Goal: Book appointment/travel/reservation

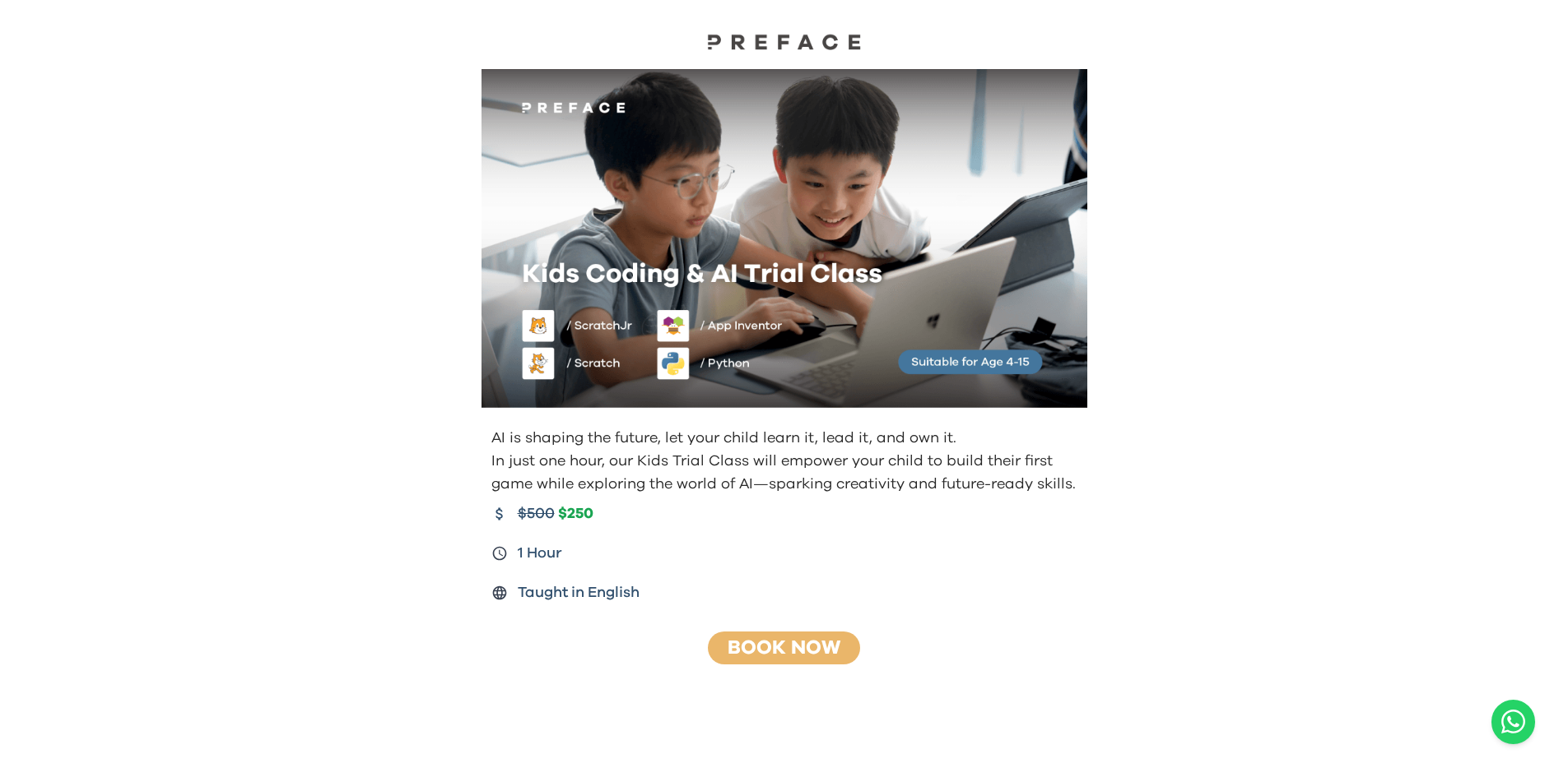
drag, startPoint x: 0, startPoint y: 0, endPoint x: 786, endPoint y: 42, distance: 787.1
click at [786, 42] on img at bounding box center [784, 41] width 164 height 17
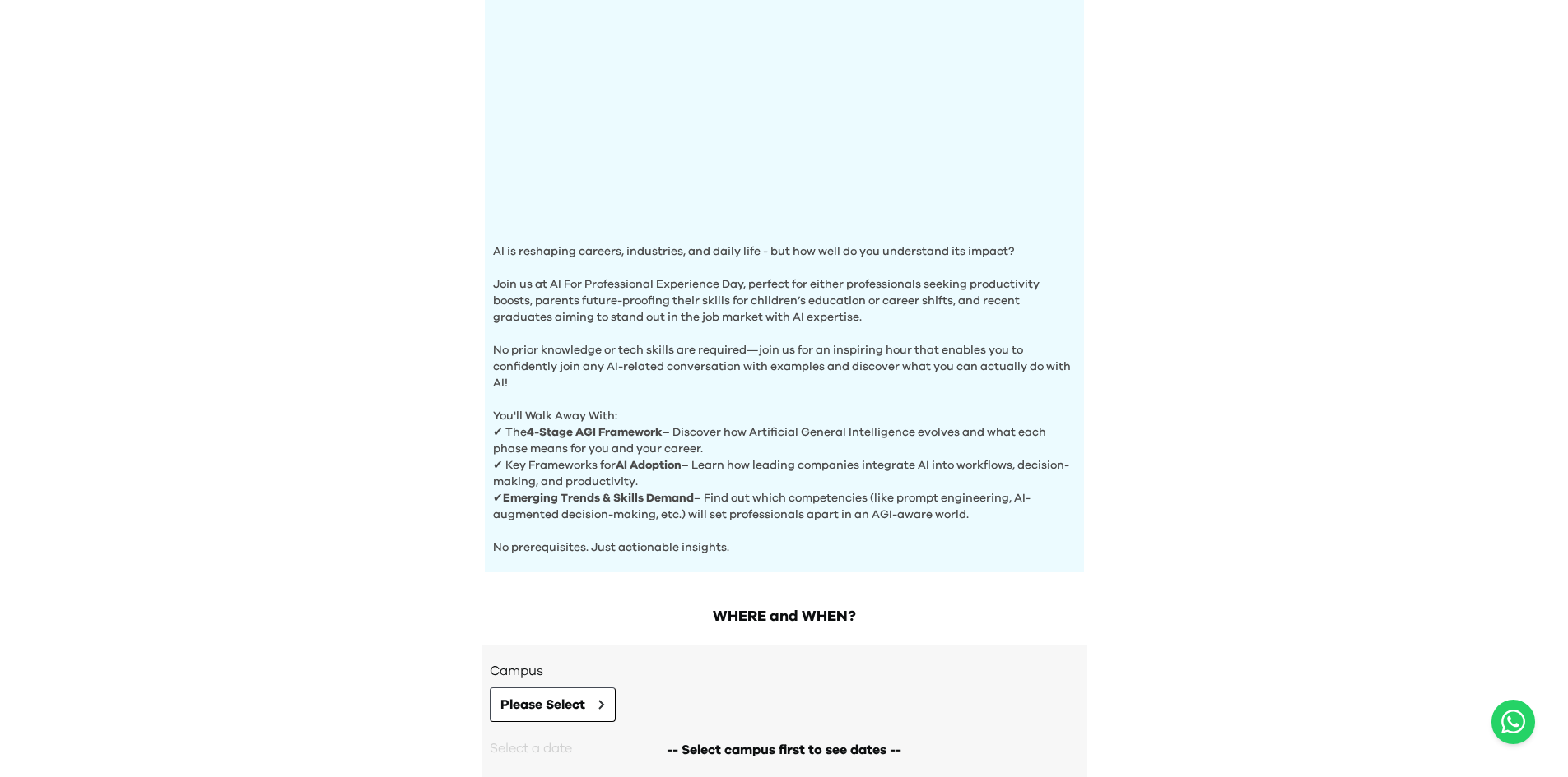
scroll to position [329, 0]
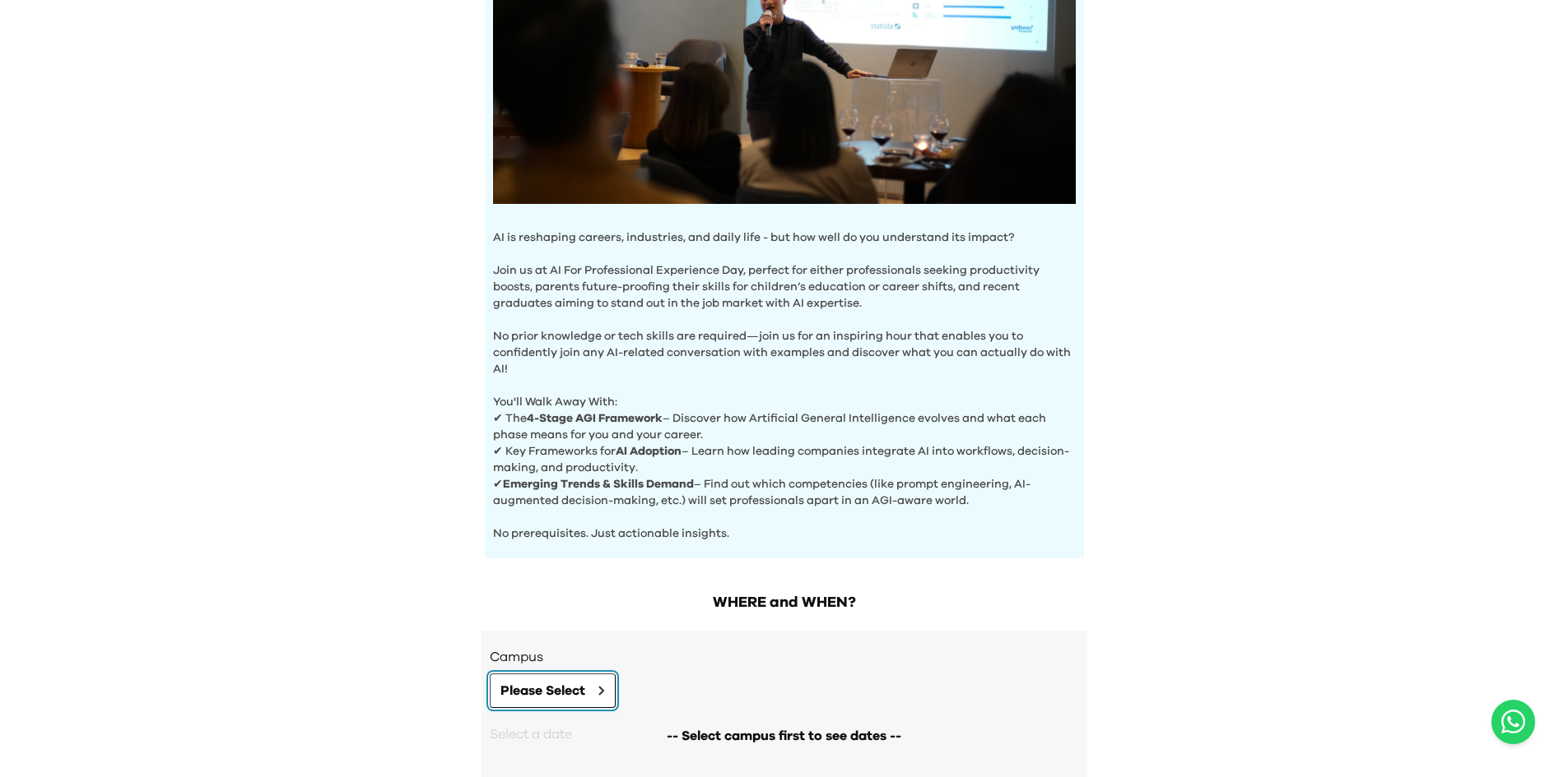
click at [597, 689] on button "Please Select" at bounding box center [552, 691] width 125 height 34
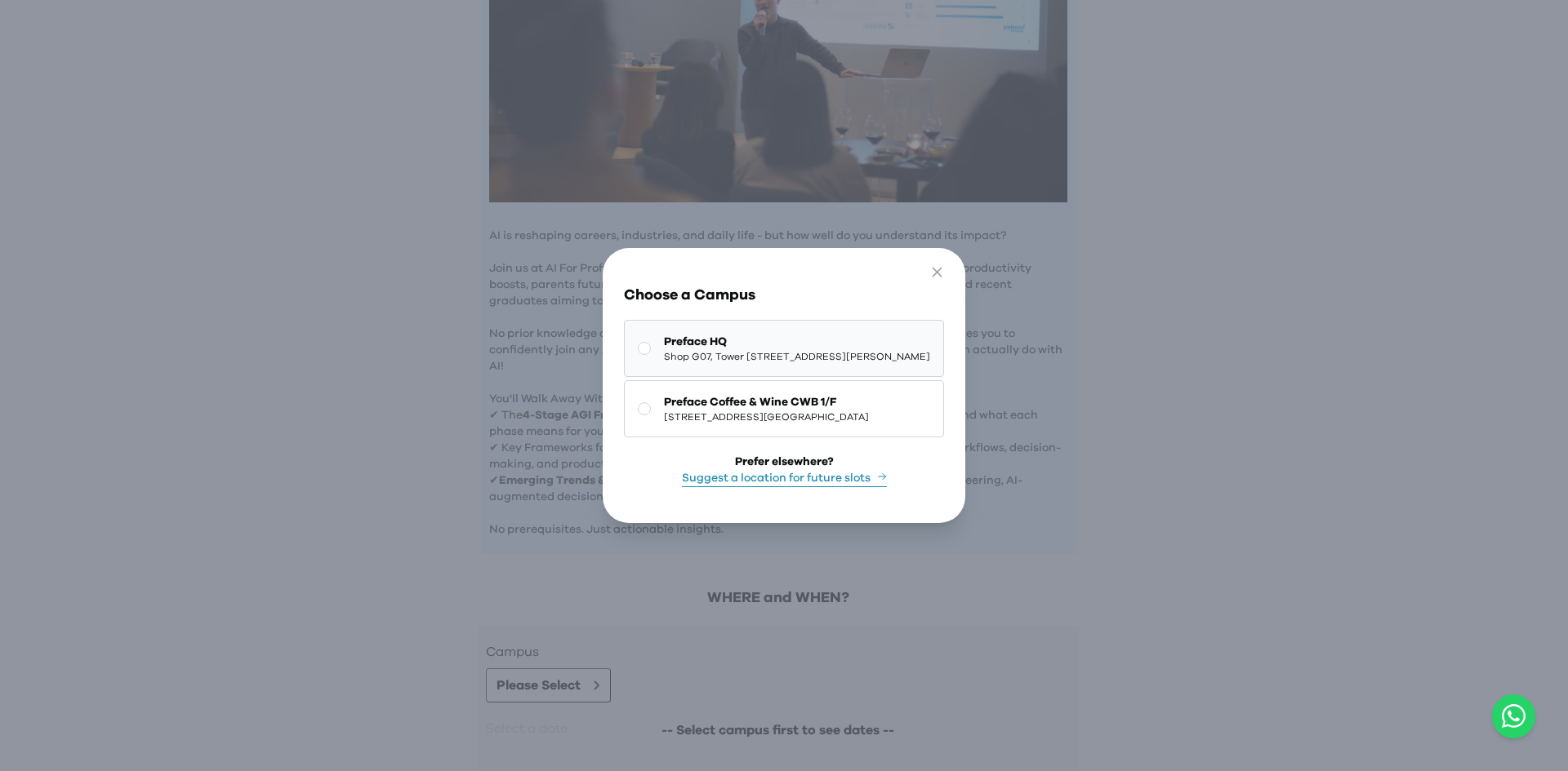
click at [664, 355] on span "[GEOGRAPHIC_DATA][STREET_ADDRESS] | [STREET_ADDRESS][GEOGRAPHIC_DATA][PERSON_NA…" at bounding box center [797, 356] width 266 height 13
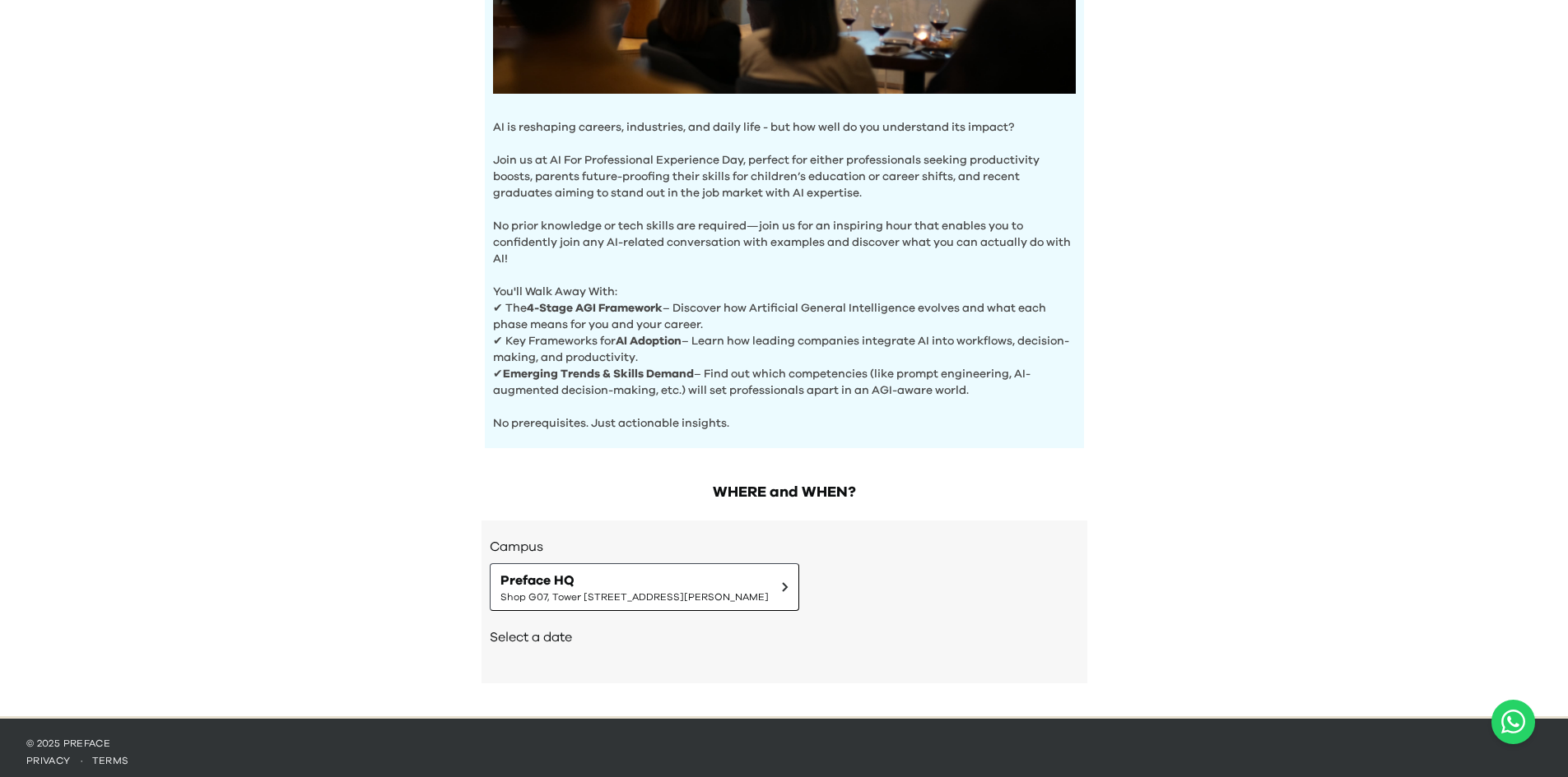
scroll to position [443, 0]
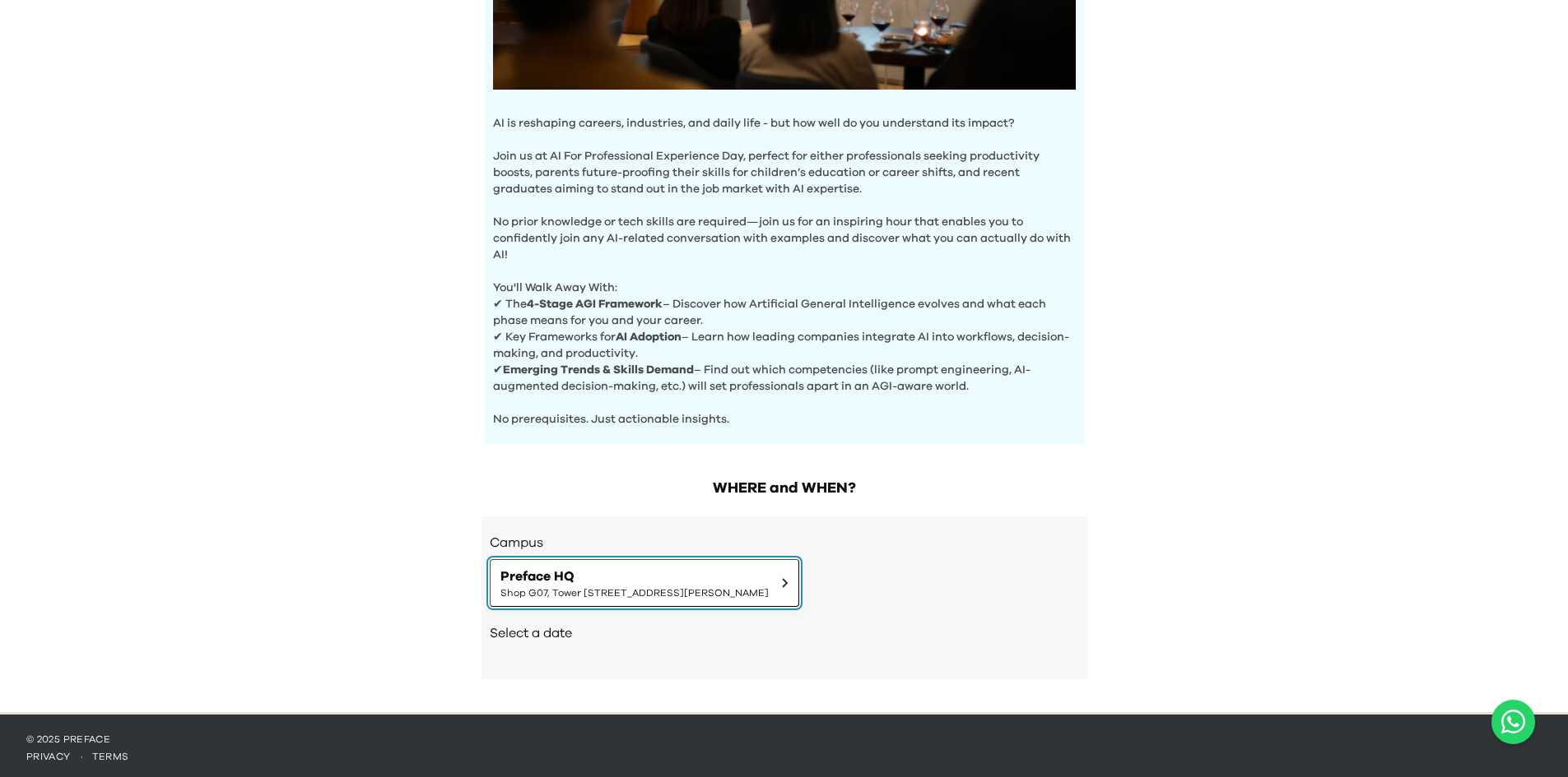
click at [566, 587] on span "[GEOGRAPHIC_DATA][STREET_ADDRESS] | [STREET_ADDRESS][GEOGRAPHIC_DATA][PERSON_NA…" at bounding box center [634, 593] width 268 height 14
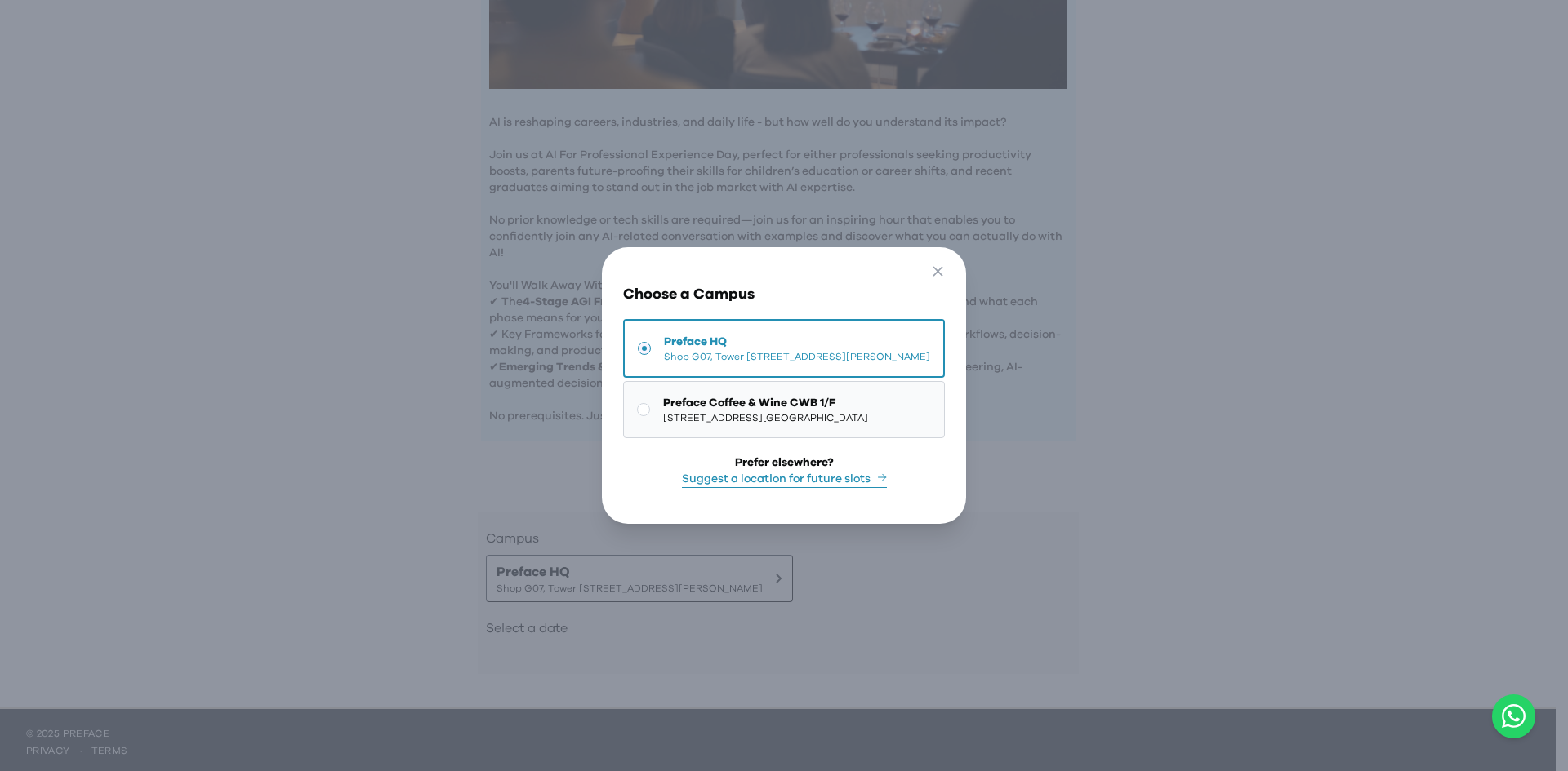
click at [663, 395] on span "Preface Coffee & Wine CWB 1/F" at bounding box center [765, 403] width 205 height 16
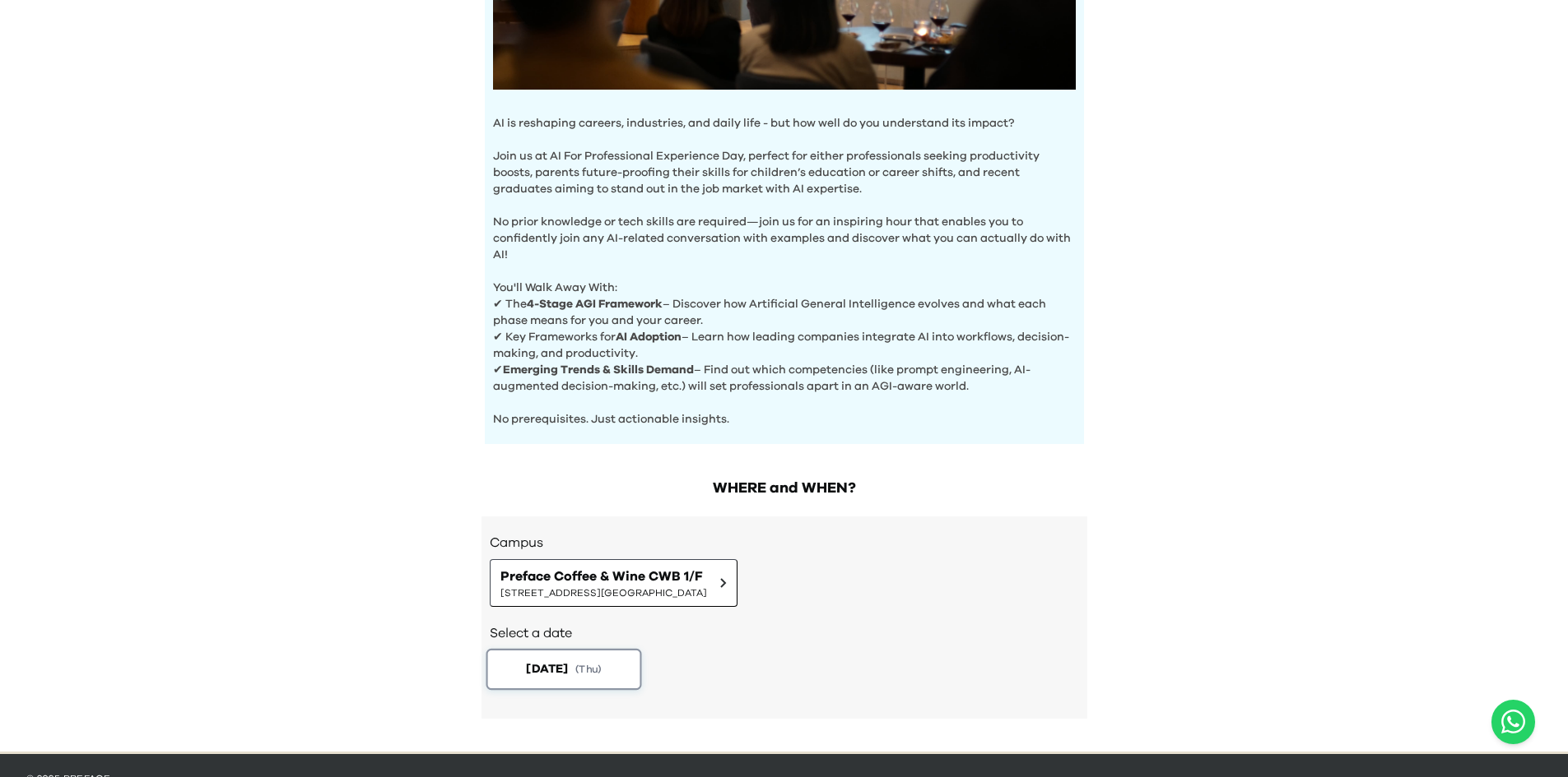
click at [568, 674] on span "[DATE]" at bounding box center [547, 669] width 42 height 17
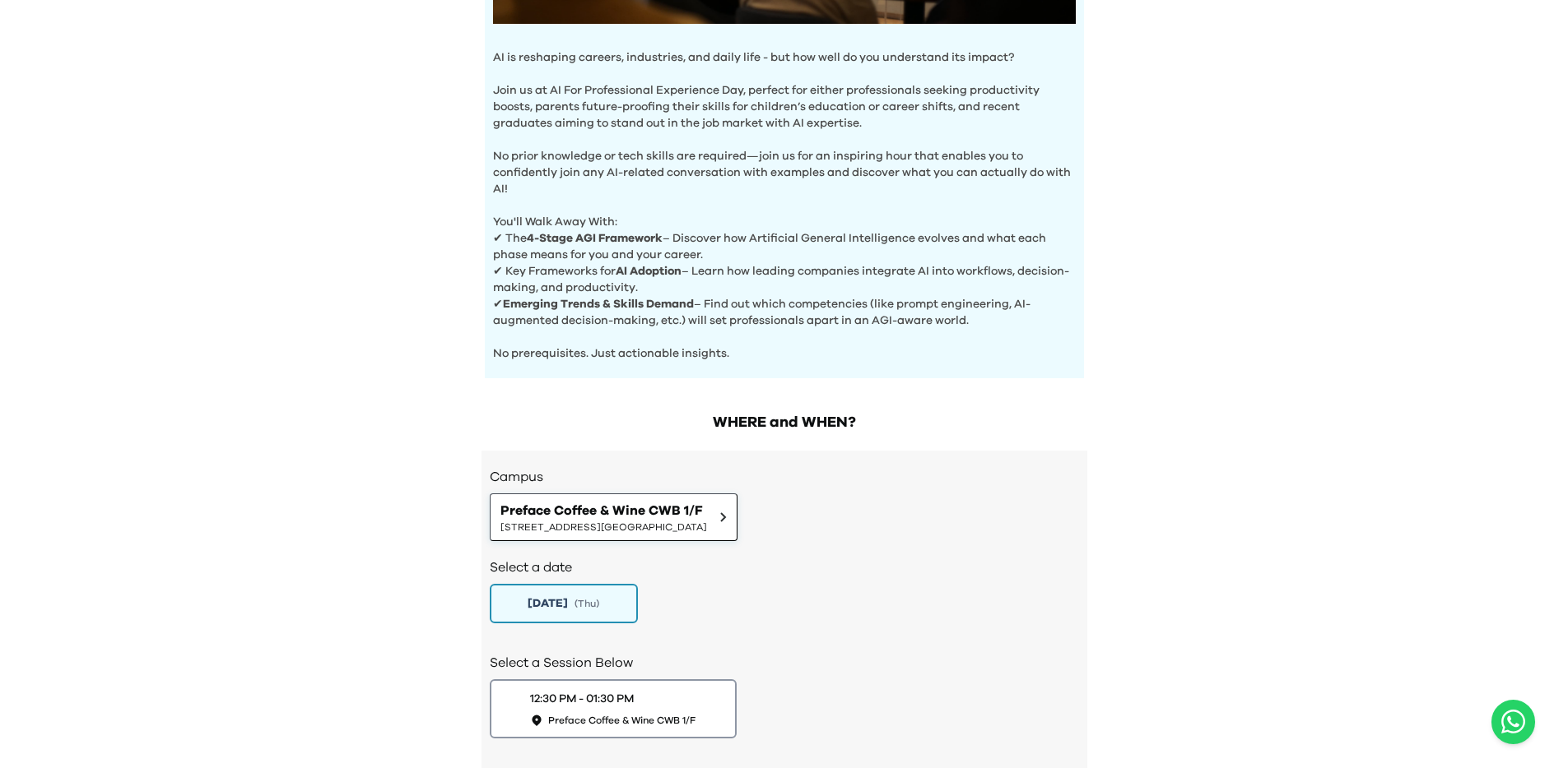
scroll to position [598, 0]
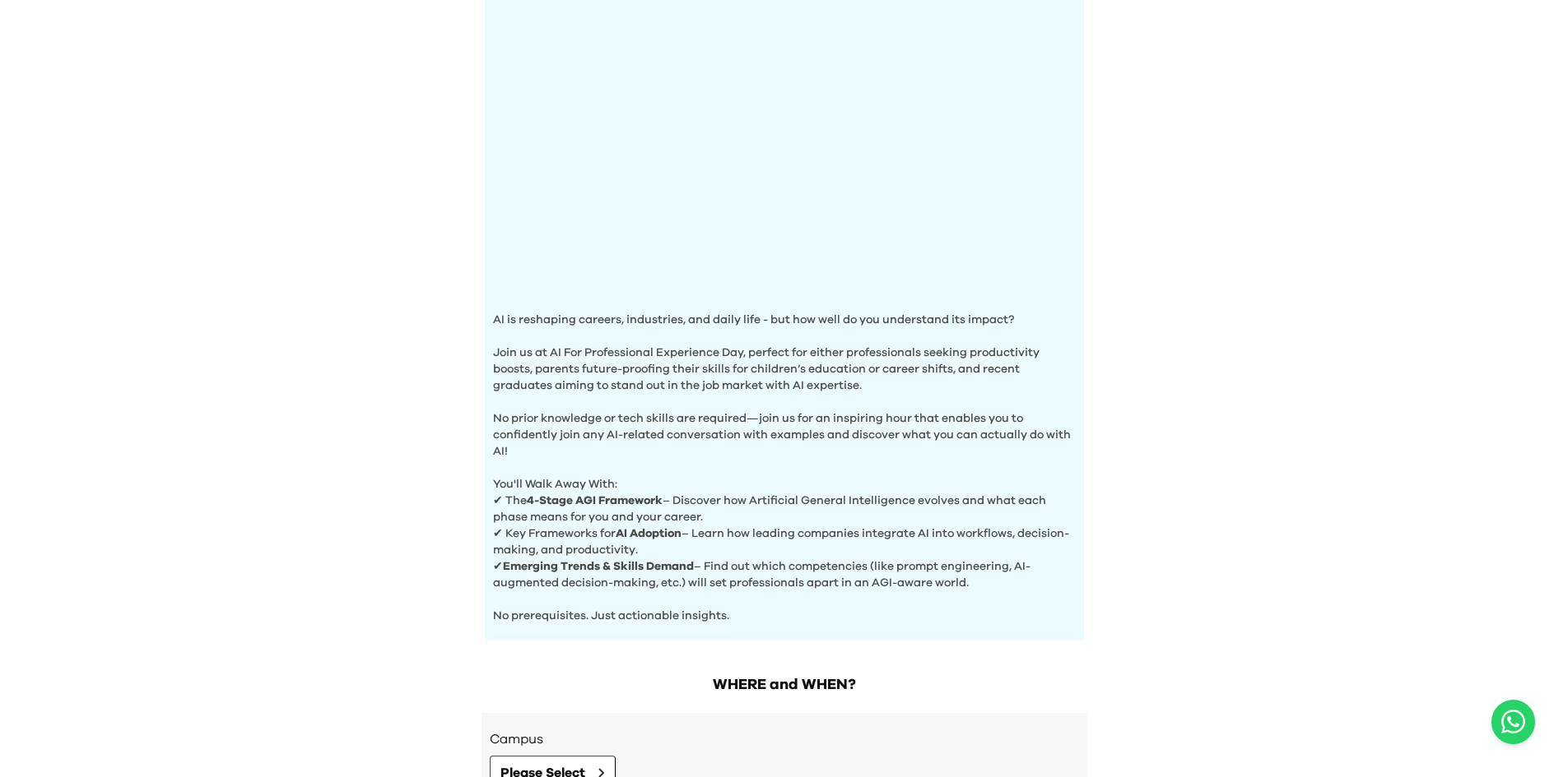
scroll to position [412, 0]
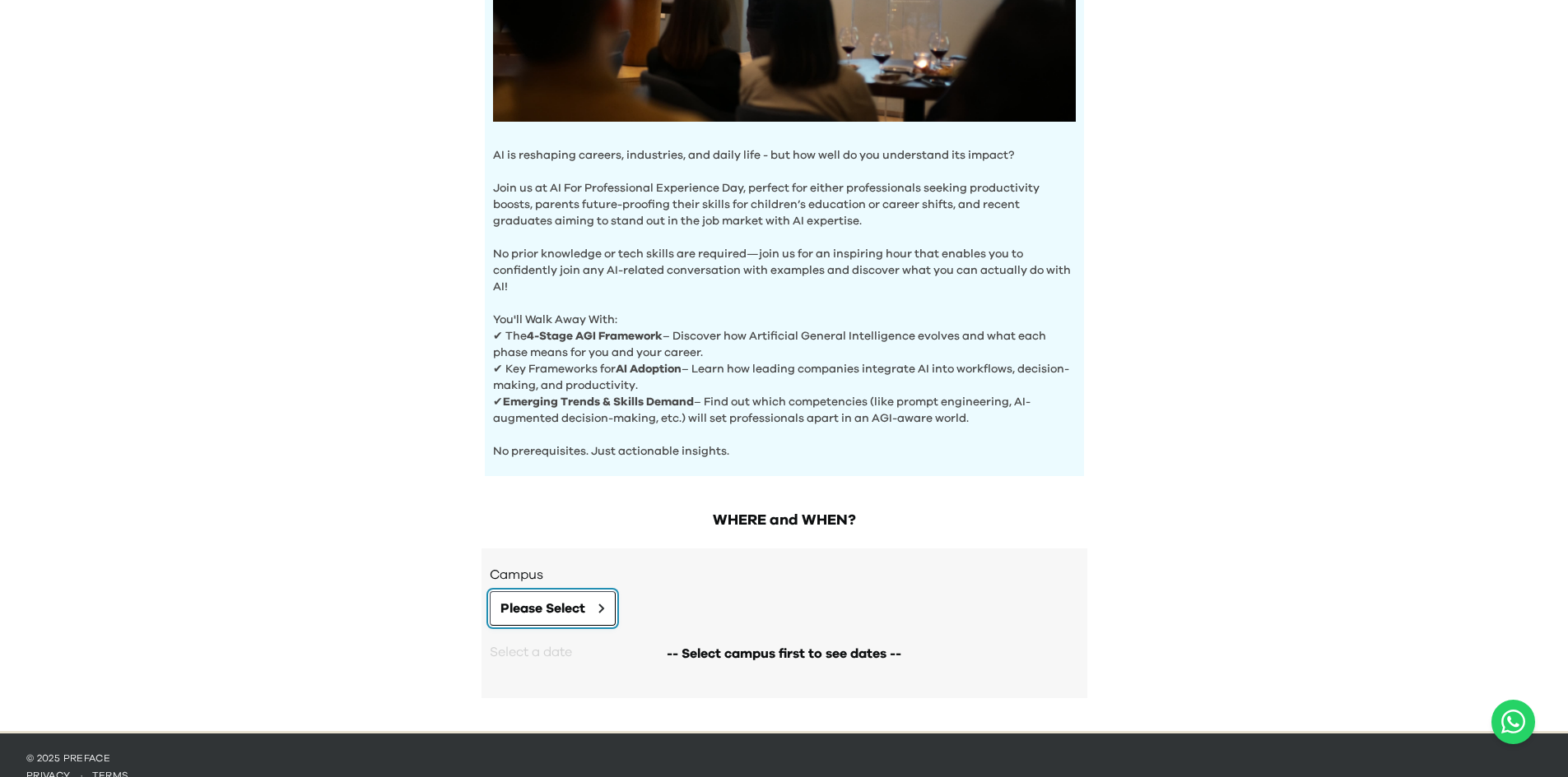
click at [538, 599] on span "Please Select" at bounding box center [543, 609] width 85 height 20
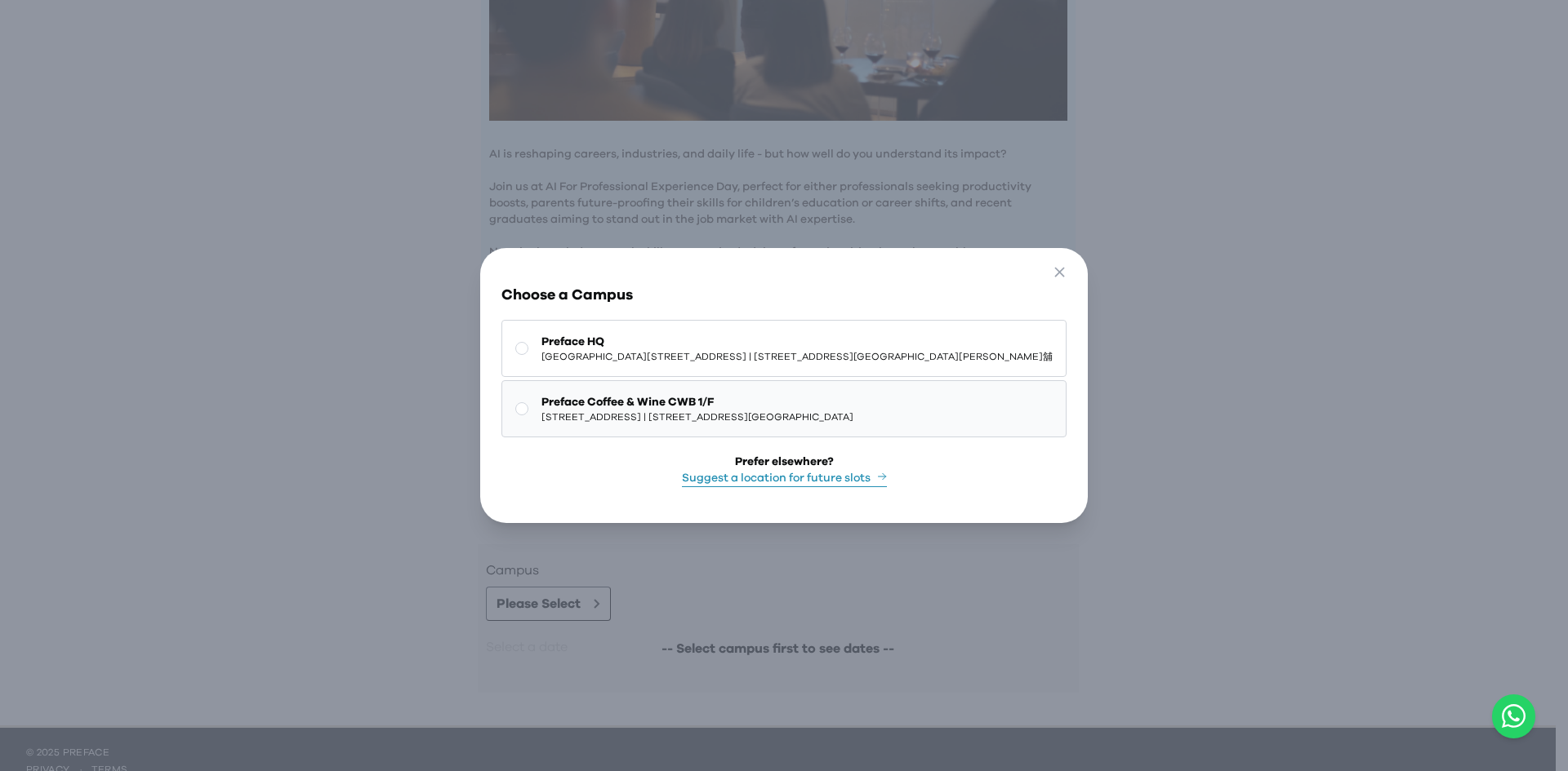
click at [707, 401] on span "Preface Coffee & Wine CWB 1/F" at bounding box center [697, 402] width 312 height 16
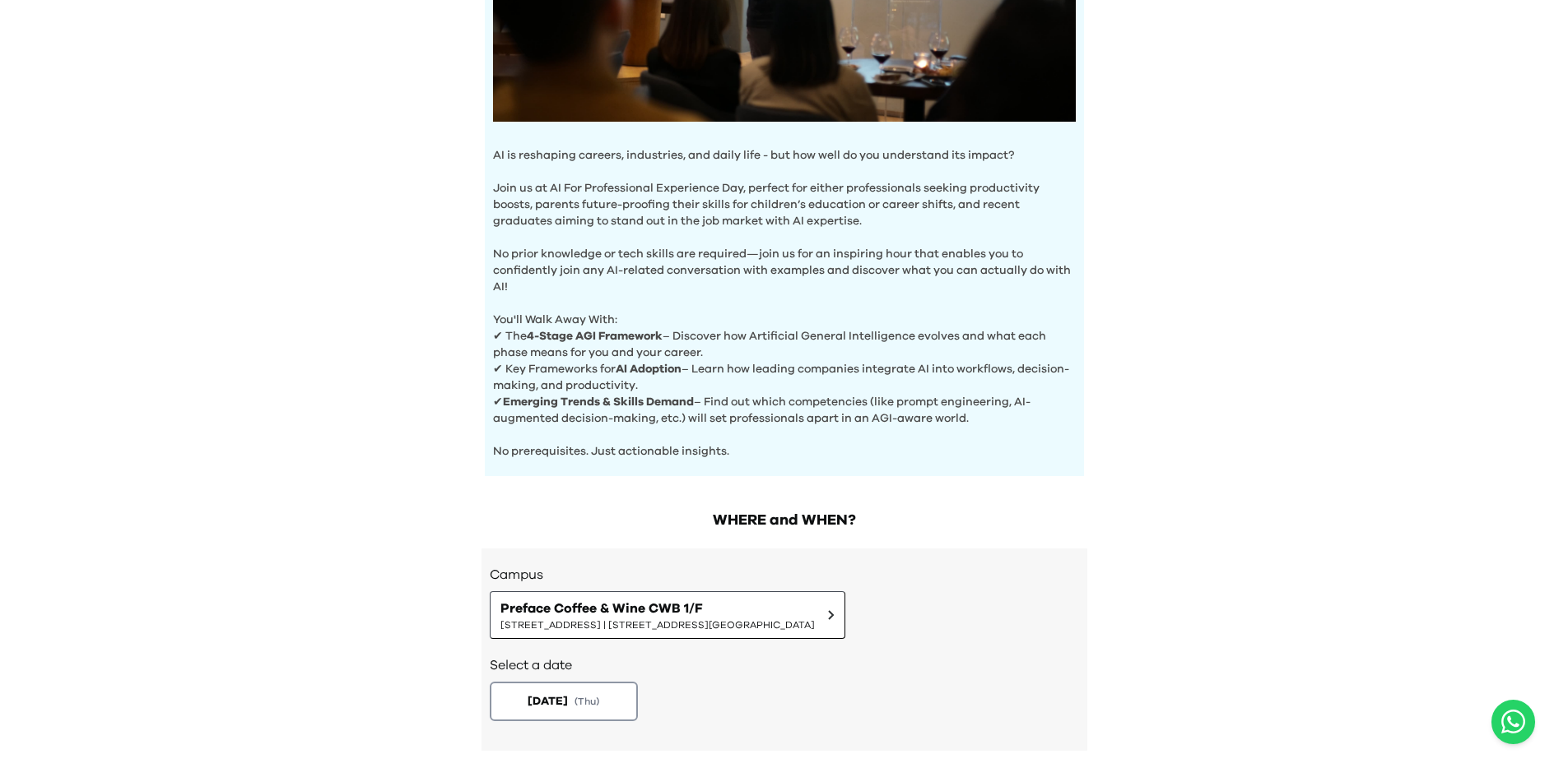
scroll to position [483, 0]
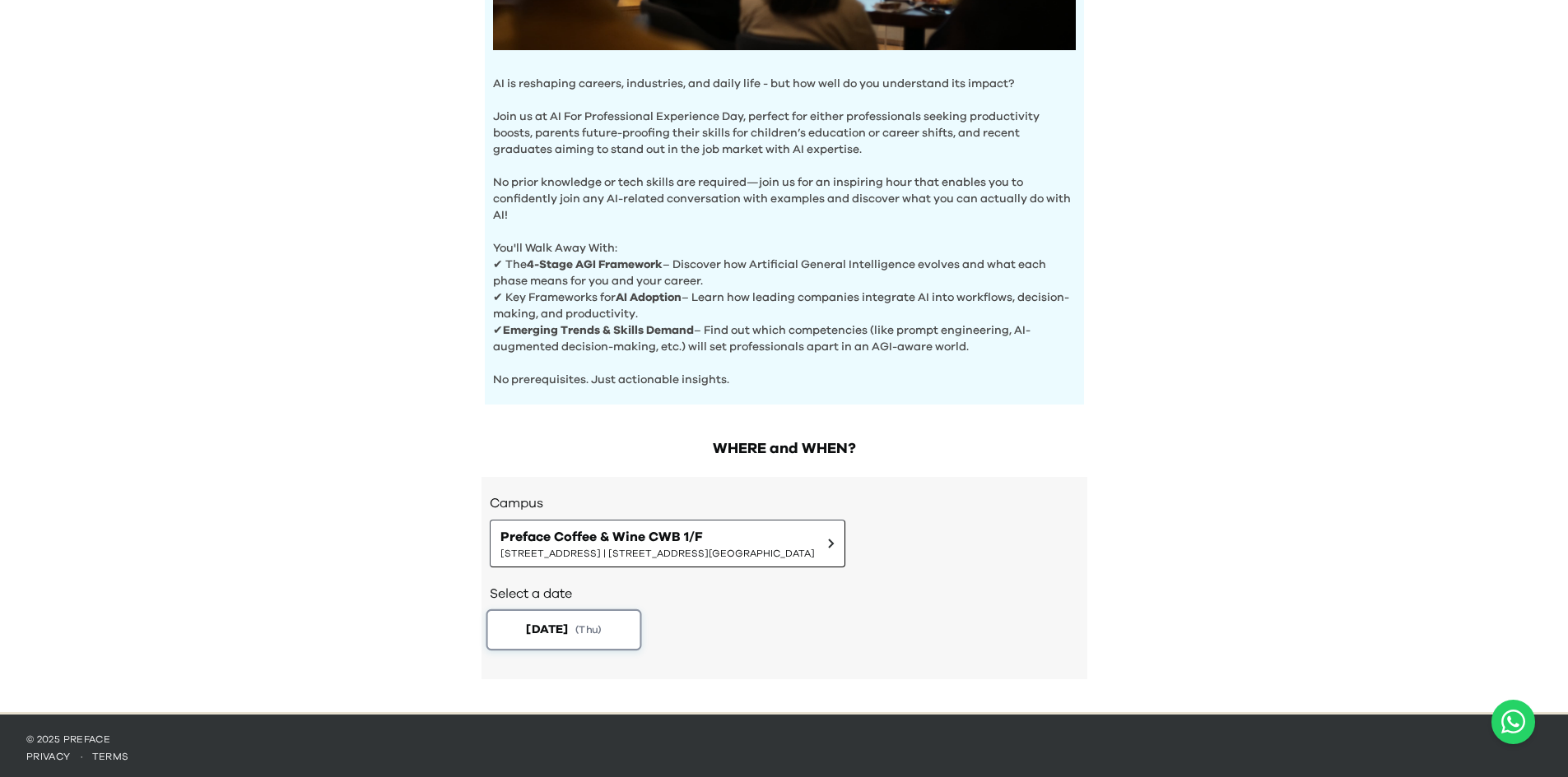
click at [586, 623] on span "( Thu )" at bounding box center [588, 629] width 26 height 14
